Goal: Information Seeking & Learning: Learn about a topic

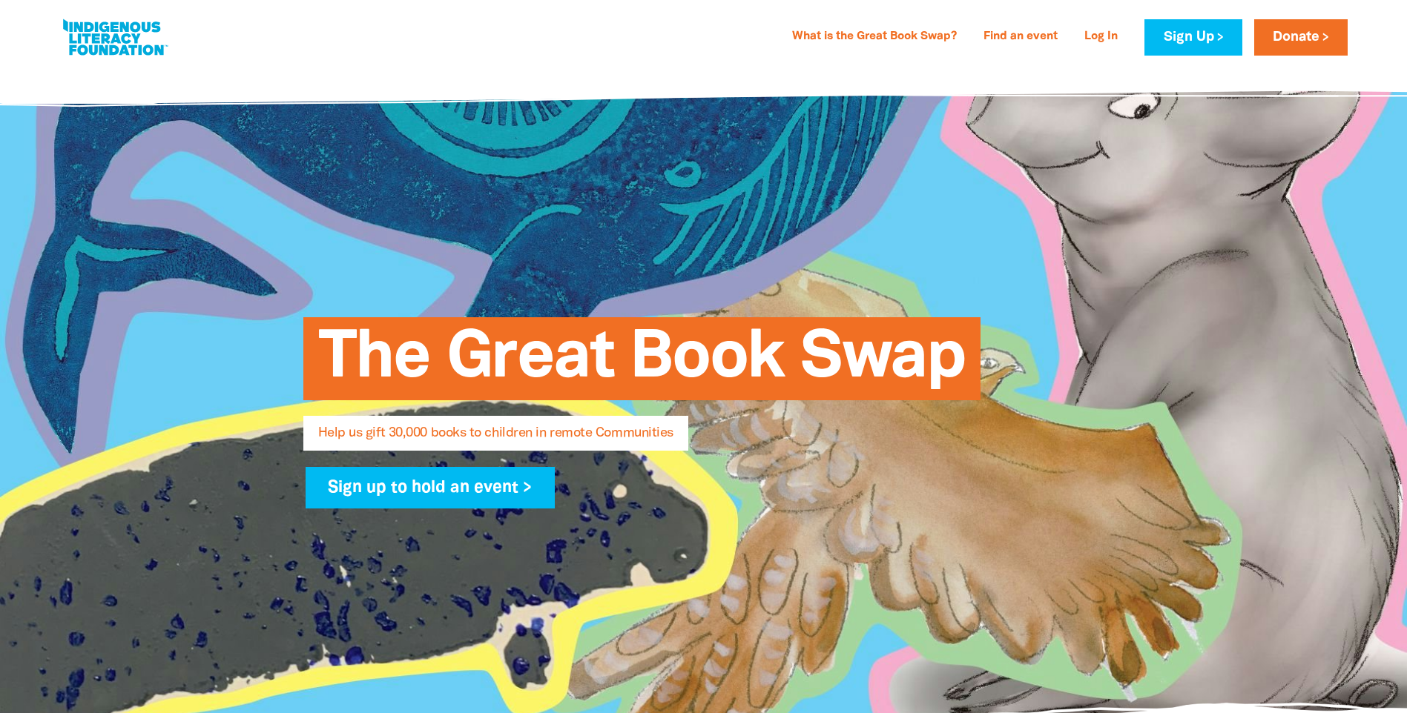
select select "AU"
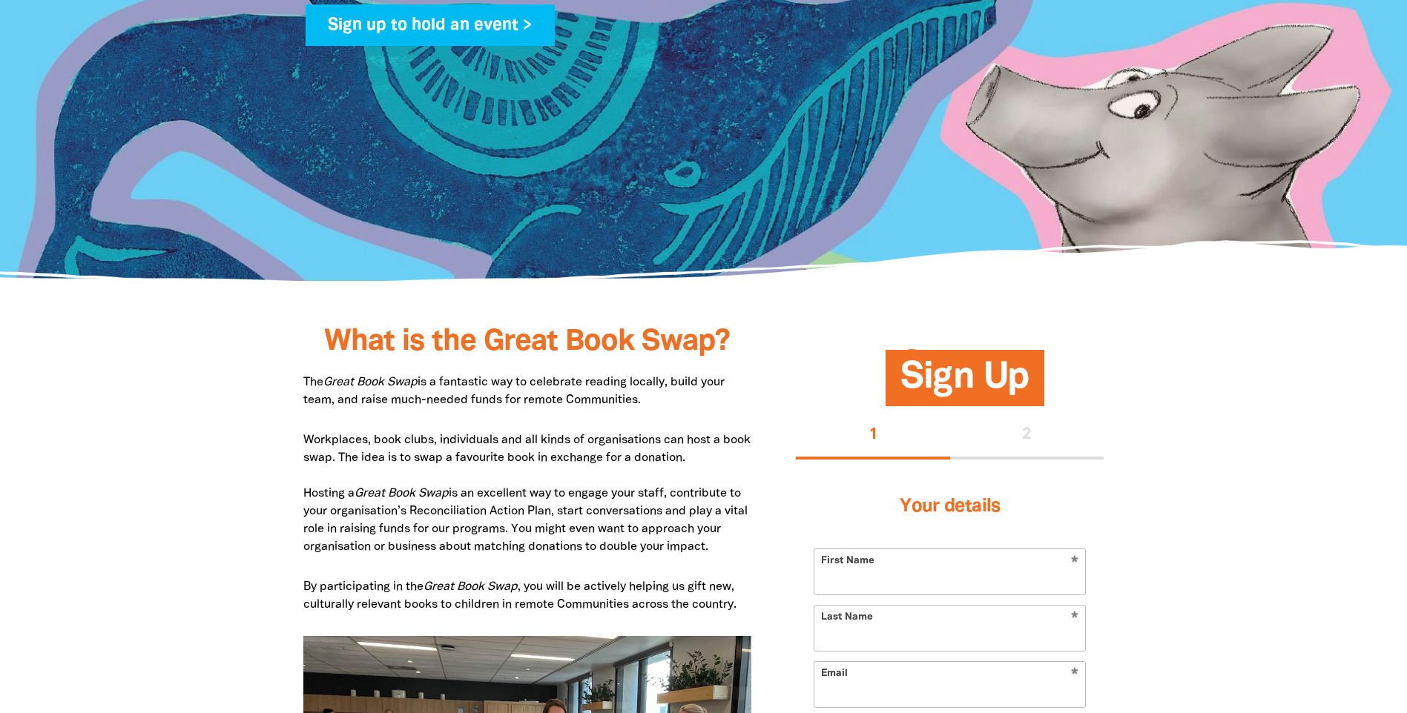
scroll to position [344, 0]
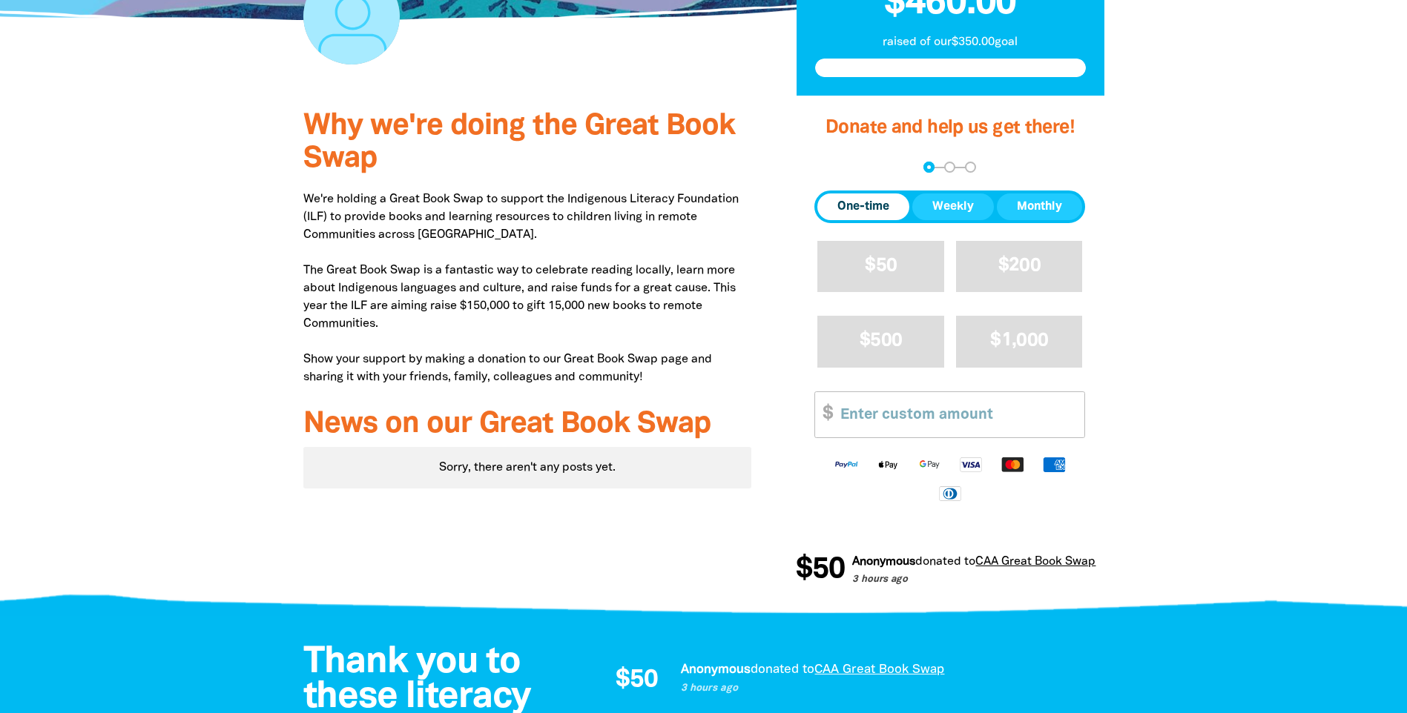
scroll to position [371, 0]
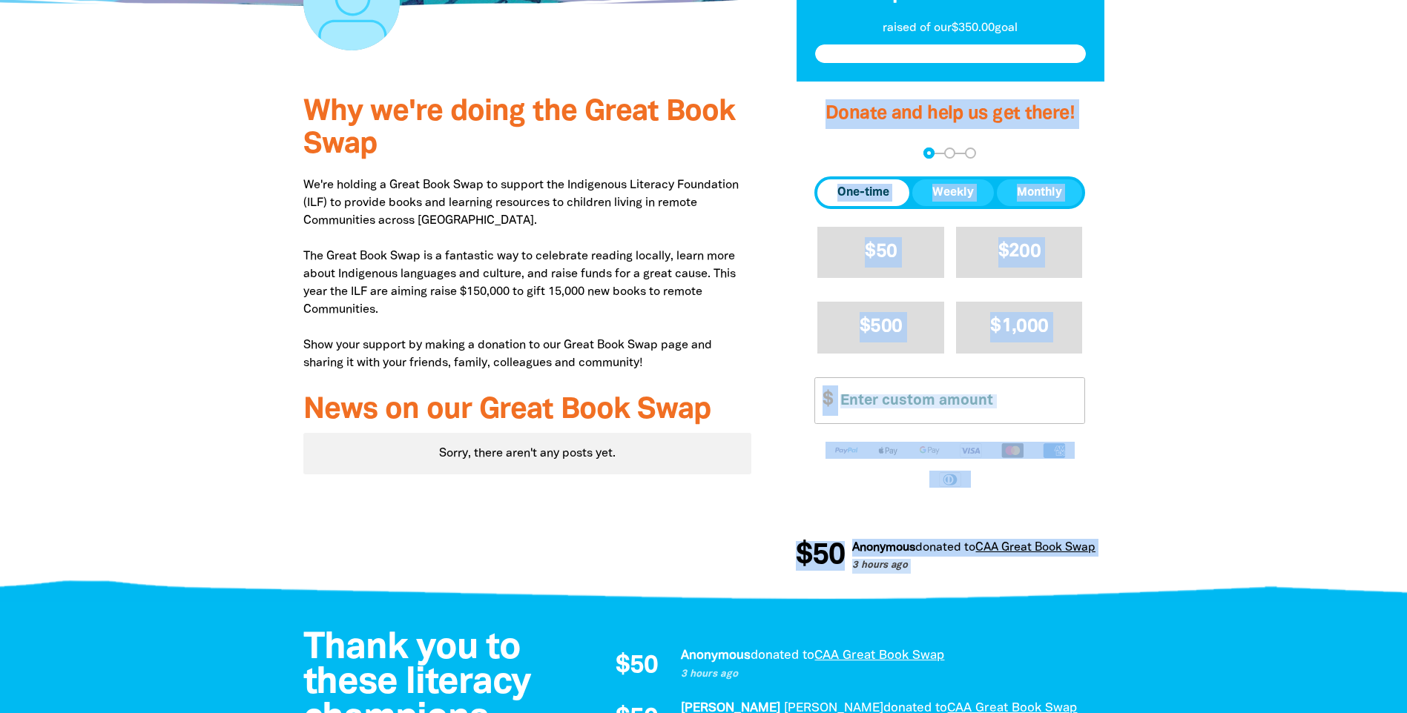
drag, startPoint x: 991, startPoint y: 558, endPoint x: 681, endPoint y: 553, distance: 310.0
click at [681, 553] on div "Why we're doing the Great Book Swap We're holding a Great Book Swap to support …" at bounding box center [704, 338] width 890 height 512
